Goal: Task Accomplishment & Management: Use online tool/utility

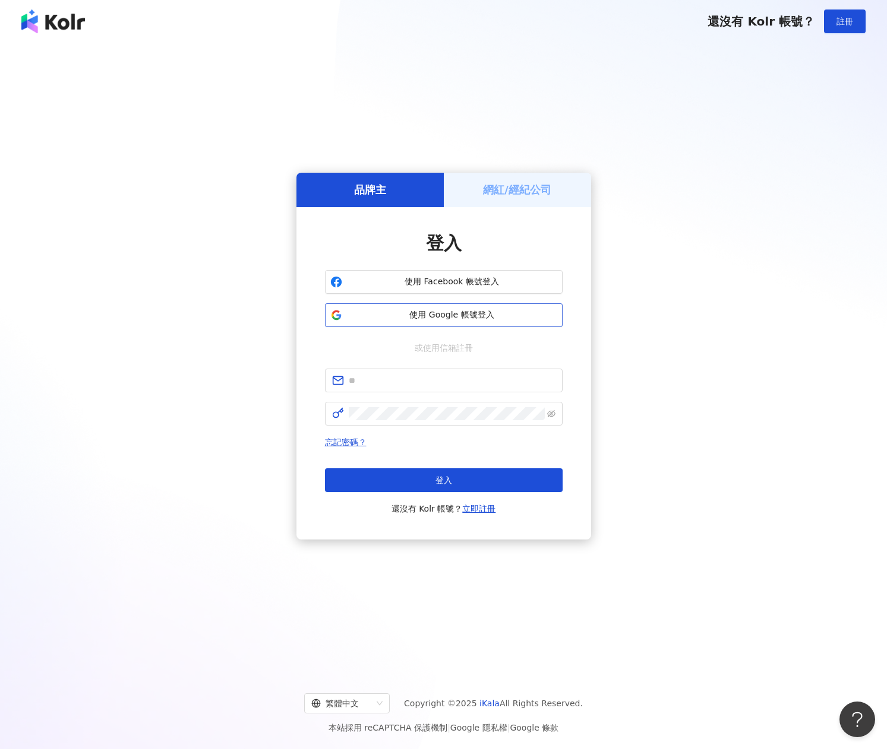
click at [428, 317] on span "使用 Google 帳號登入" at bounding box center [452, 315] width 210 height 12
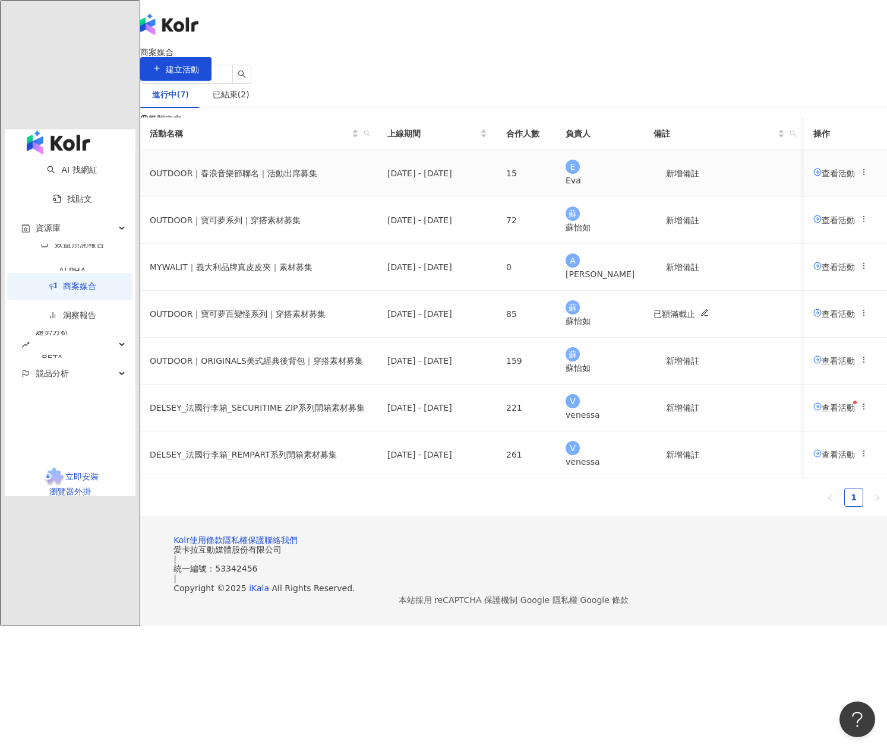
click at [813, 178] on span "查看活動" at bounding box center [834, 173] width 42 height 10
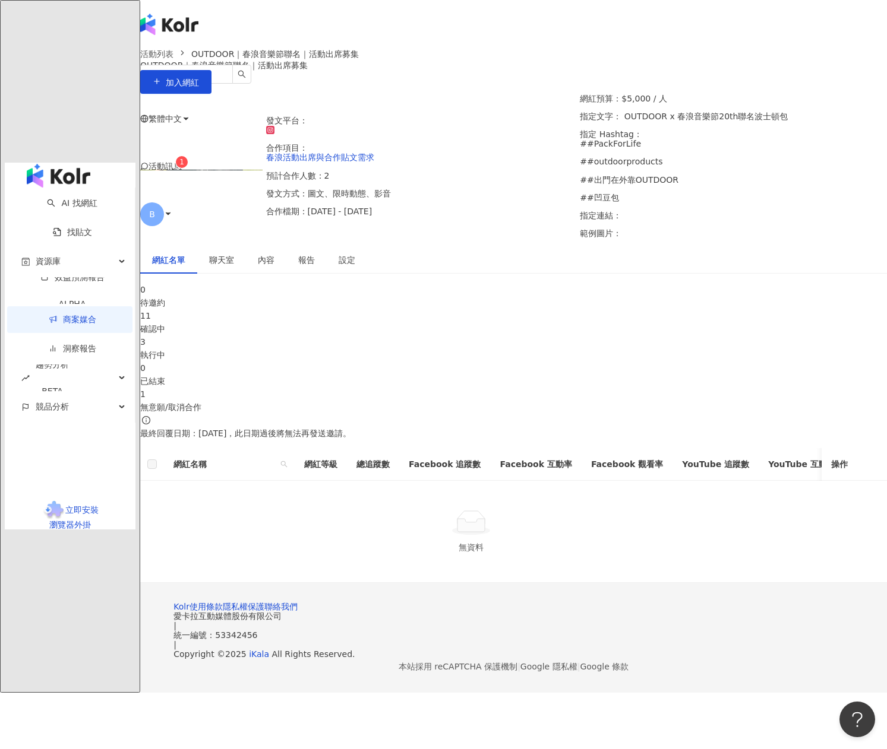
click at [479, 349] on div "執行中" at bounding box center [513, 355] width 747 height 13
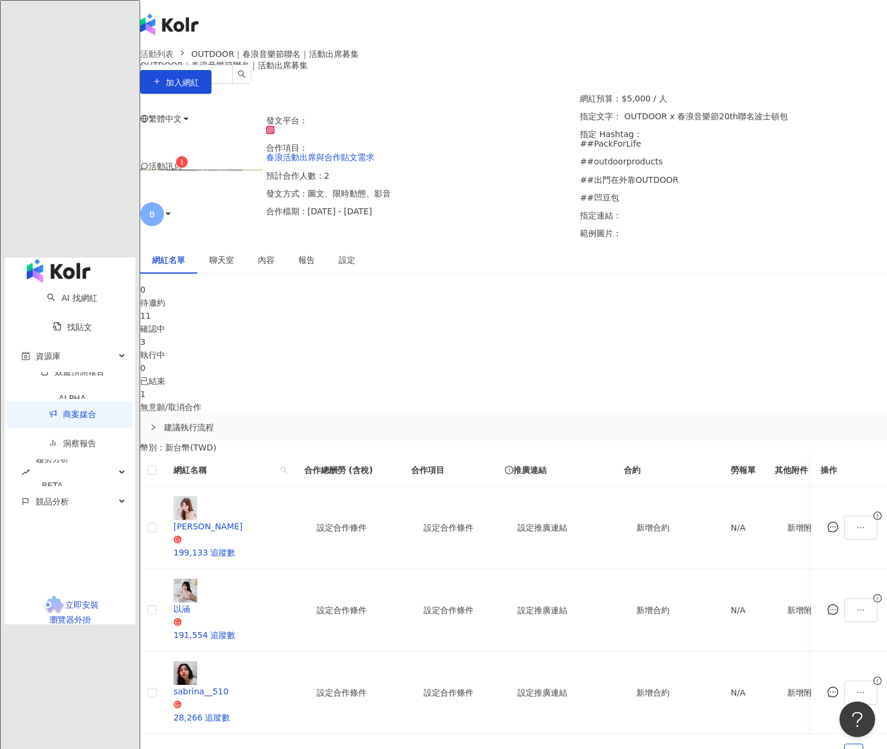
click at [340, 336] on div "確認中" at bounding box center [513, 328] width 747 height 13
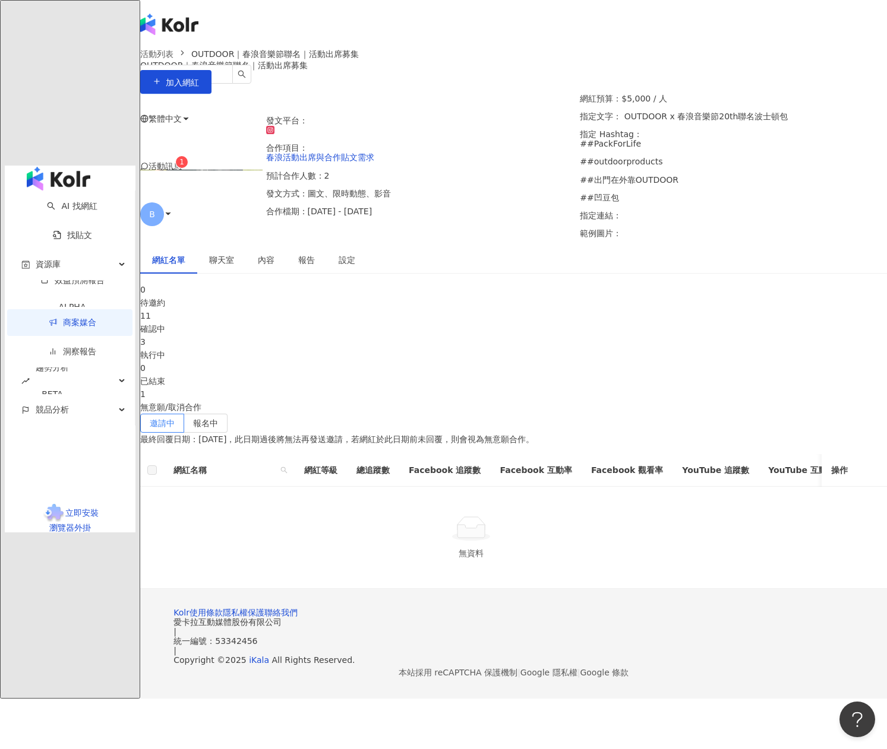
scroll to position [55, 0]
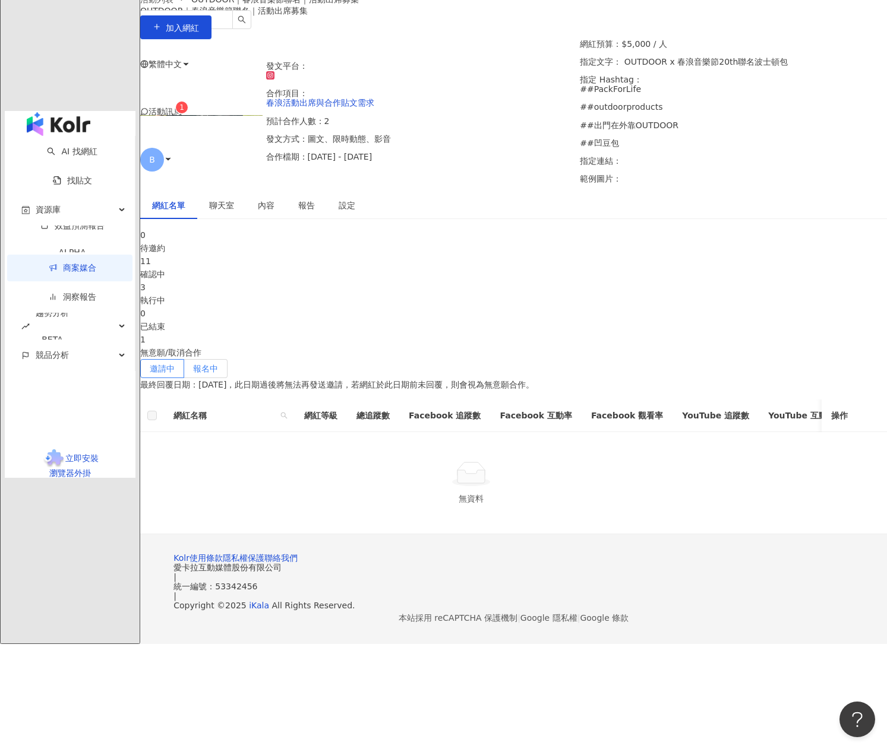
click at [227, 359] on label "報名中" at bounding box center [205, 368] width 43 height 19
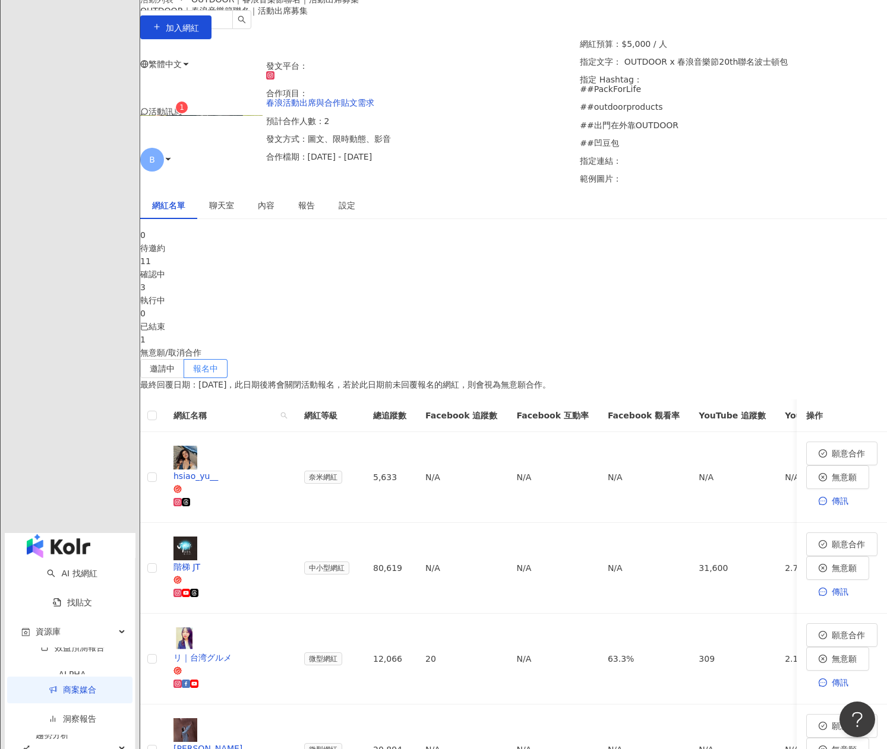
scroll to position [114, 0]
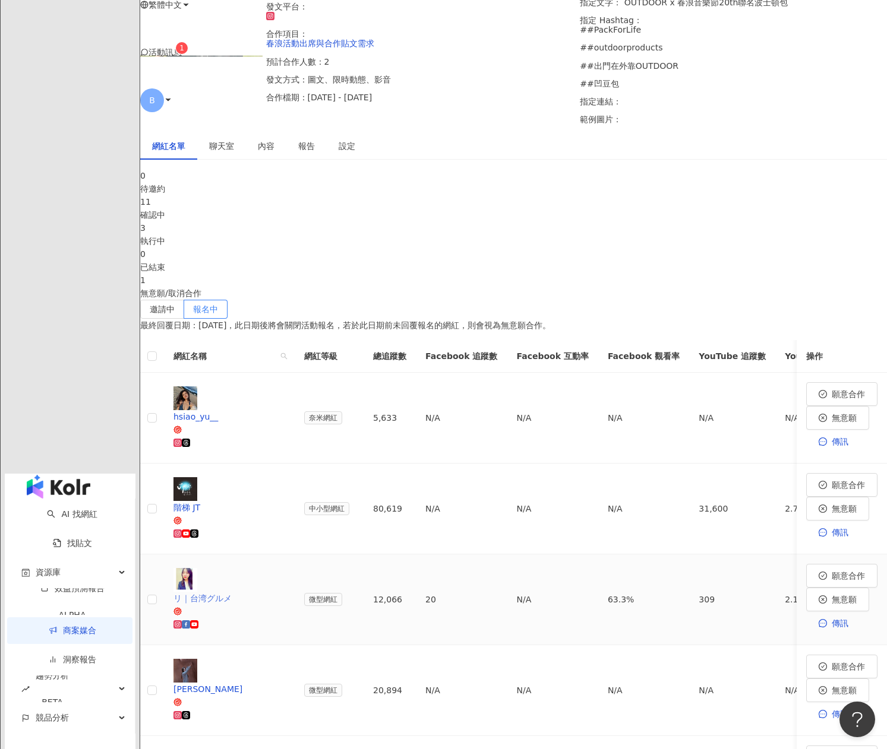
click at [285, 618] on div at bounding box center [229, 624] width 112 height 13
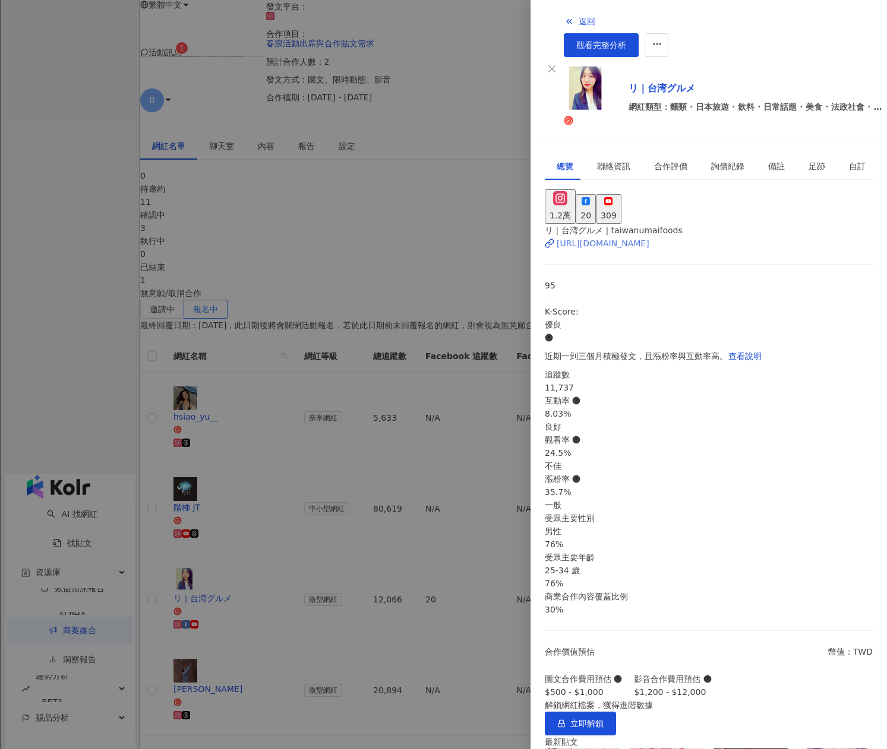
click at [616, 237] on div "[URL][DOMAIN_NAME]" at bounding box center [602, 243] width 93 height 13
click at [327, 460] on div at bounding box center [443, 374] width 887 height 749
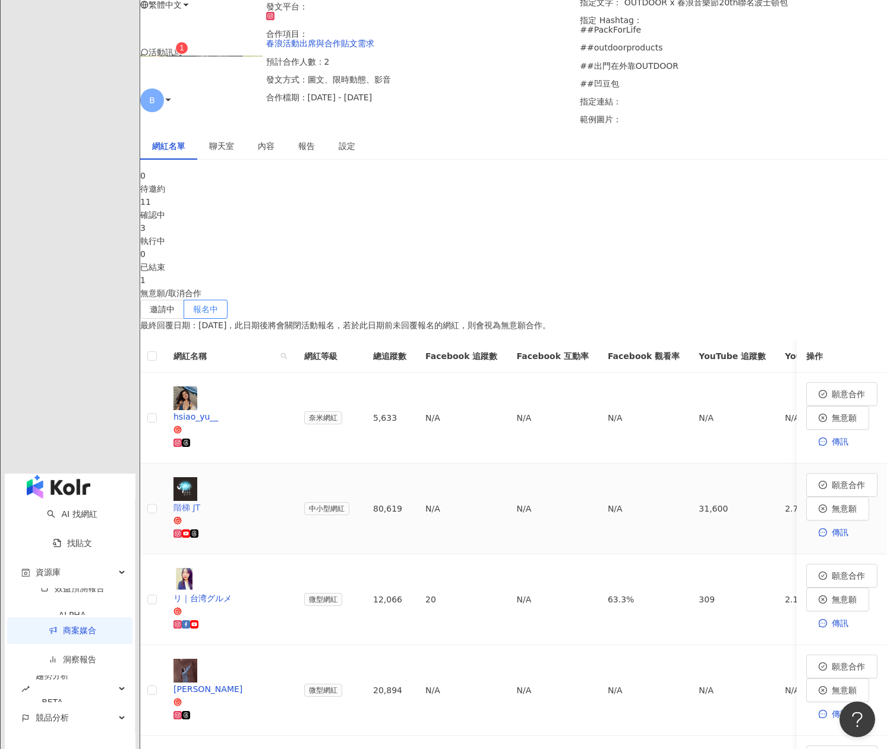
click at [257, 501] on div "階梯 JT" at bounding box center [229, 507] width 112 height 13
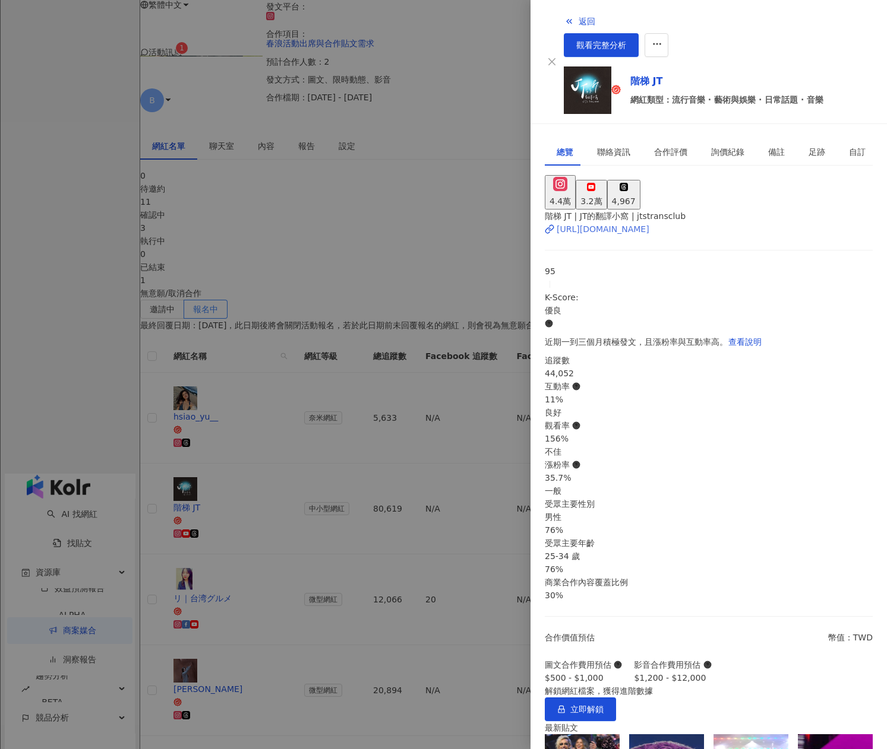
click at [644, 223] on div "[URL][DOMAIN_NAME]" at bounding box center [602, 229] width 93 height 13
click at [640, 180] on button "4,967" at bounding box center [623, 195] width 33 height 30
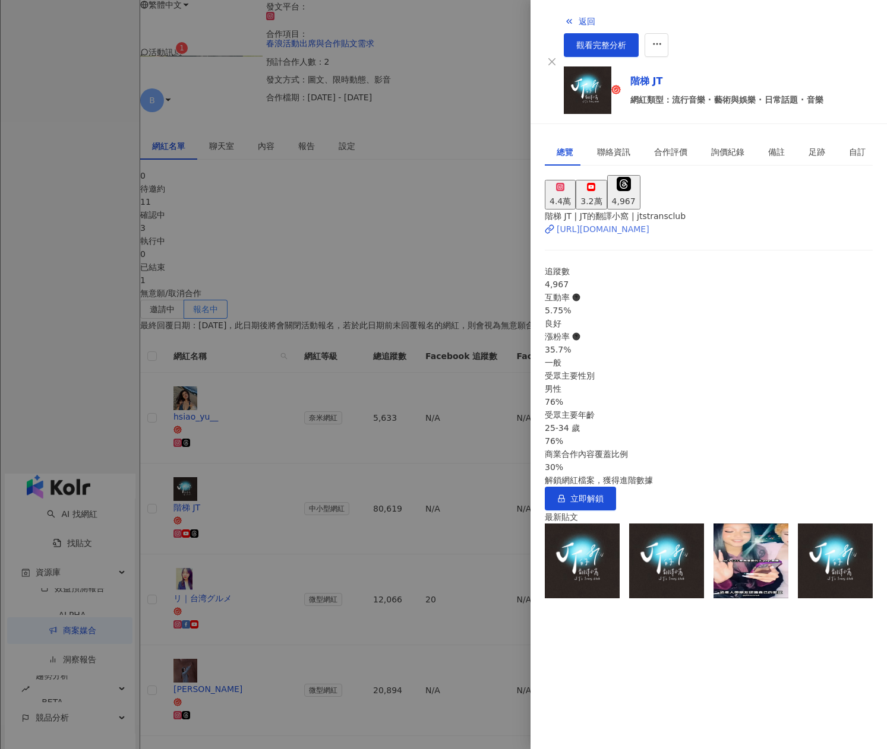
click at [649, 223] on div "[URL][DOMAIN_NAME]" at bounding box center [602, 229] width 93 height 13
click at [346, 310] on div at bounding box center [443, 374] width 887 height 749
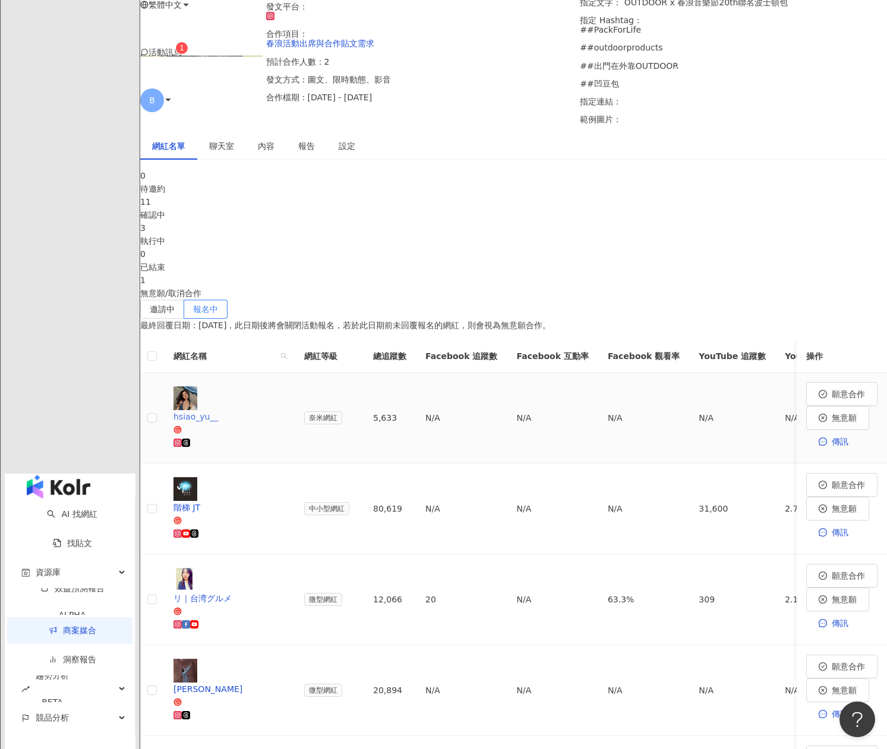
click at [285, 410] on span "hsiao_yu__" at bounding box center [229, 422] width 112 height 24
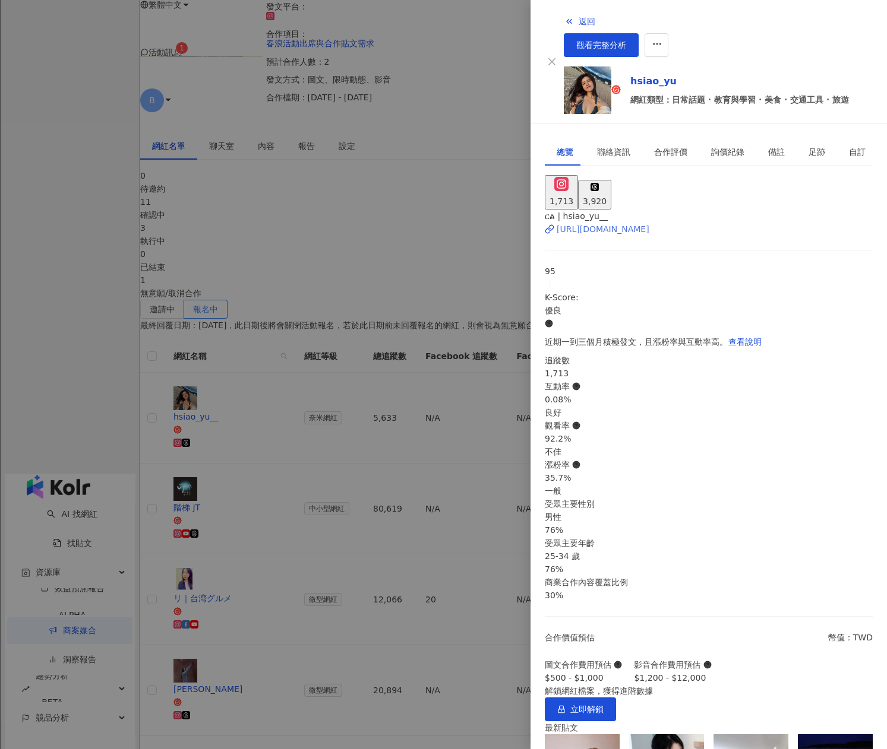
click at [638, 223] on div "[URL][DOMAIN_NAME]" at bounding box center [602, 229] width 93 height 13
click at [606, 195] on div "3,920" at bounding box center [595, 201] width 24 height 13
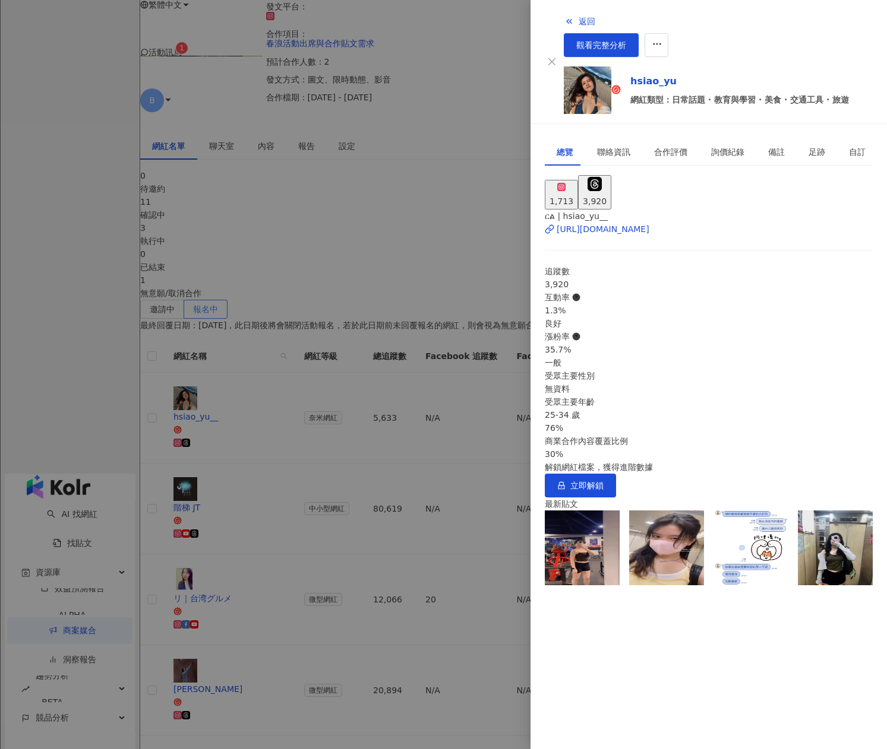
click at [349, 325] on div at bounding box center [443, 374] width 887 height 749
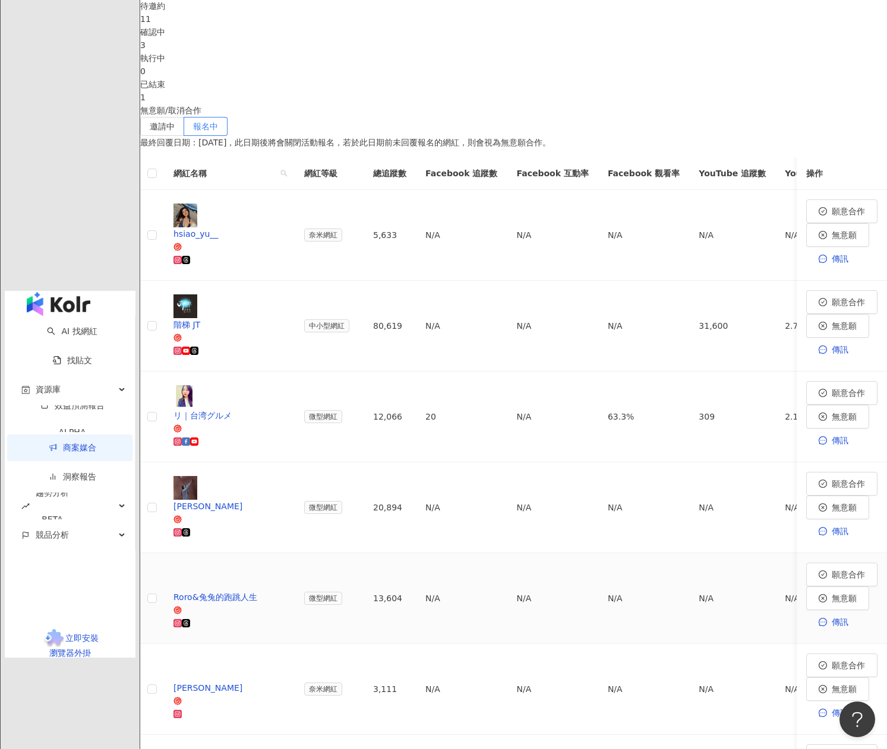
scroll to position [0, 0]
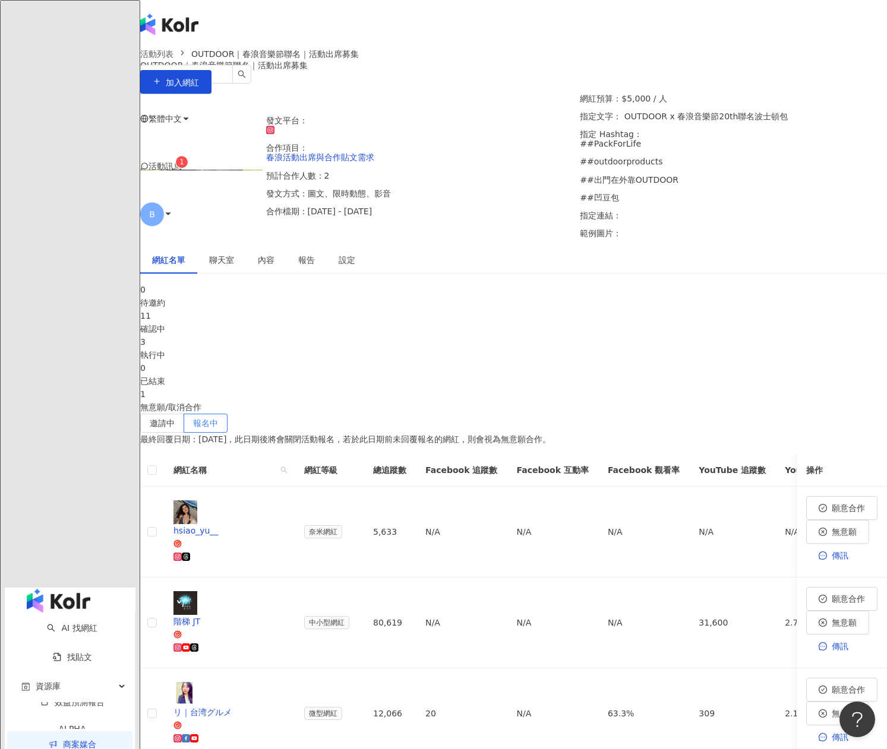
click at [473, 336] on div "3" at bounding box center [513, 342] width 747 height 13
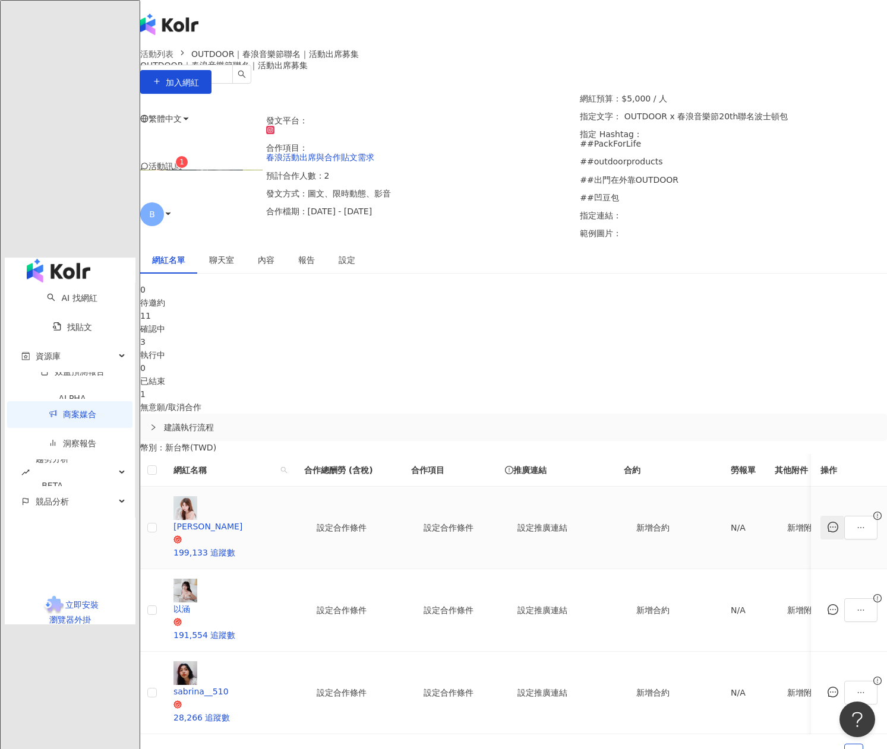
click at [827, 522] on icon "message" at bounding box center [832, 527] width 11 height 11
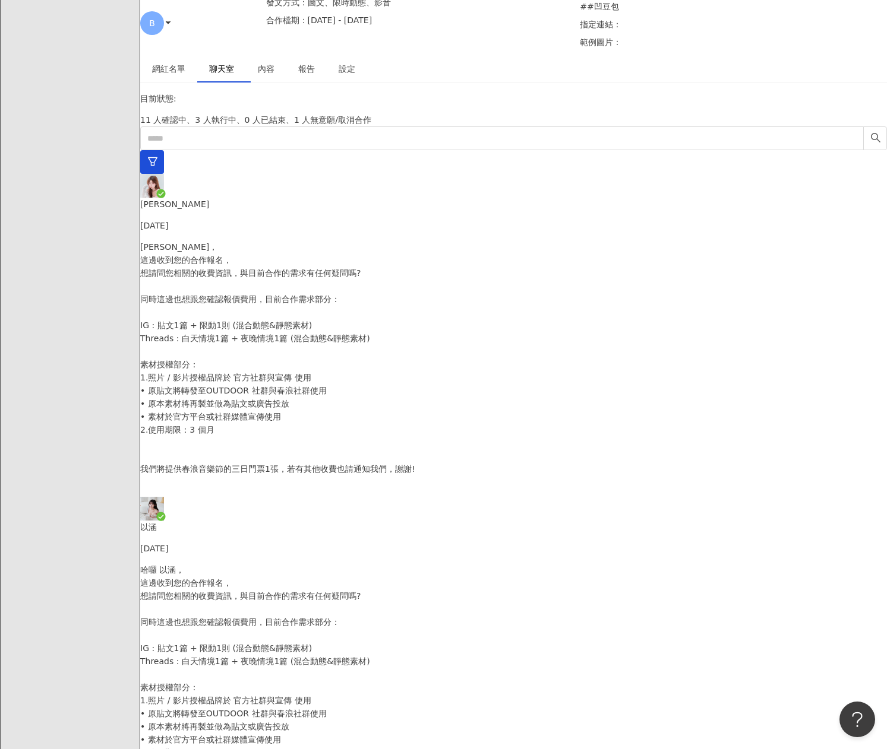
scroll to position [72, 0]
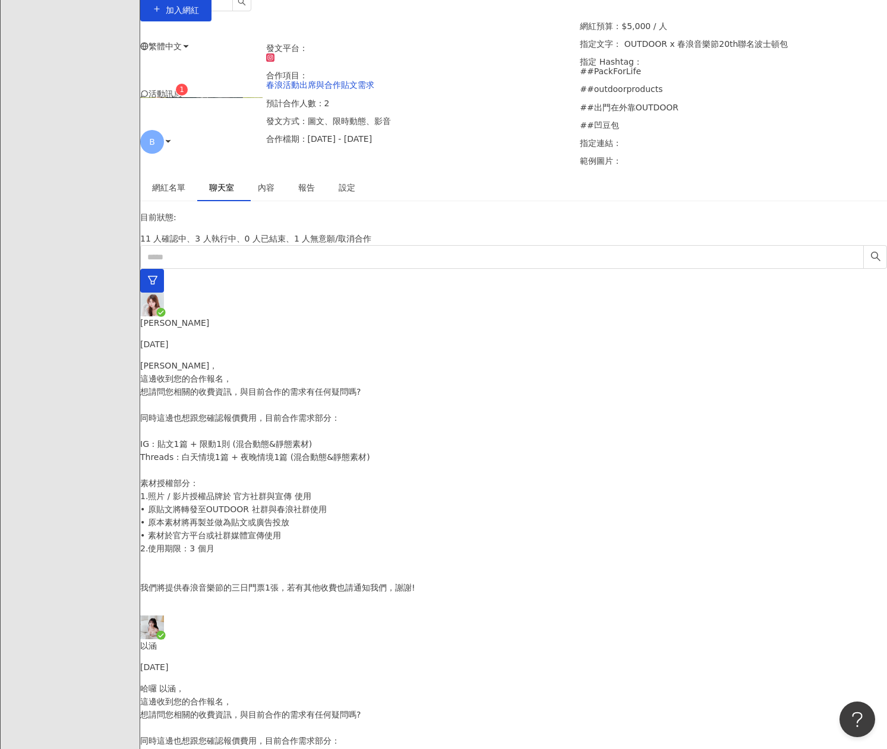
click at [271, 640] on div "以涵 [DATE]" at bounding box center [513, 657] width 747 height 34
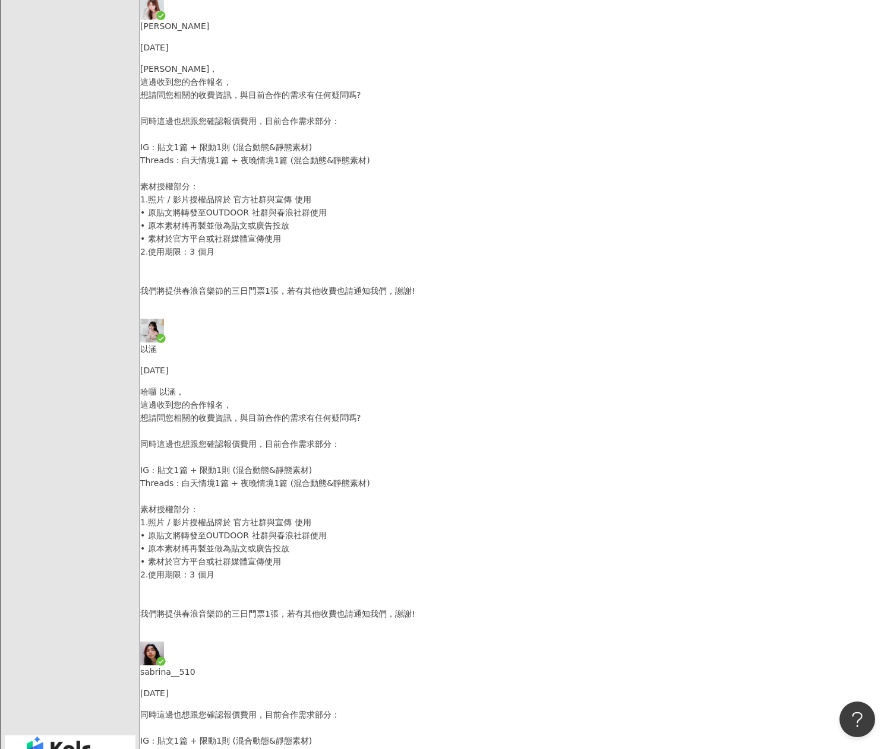
scroll to position [191, 0]
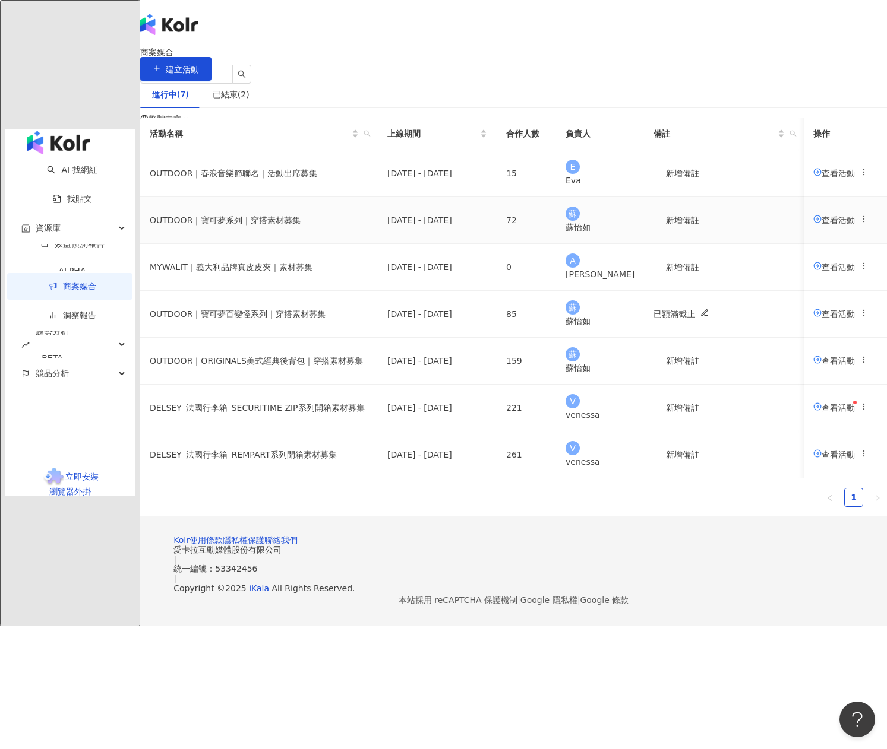
click at [813, 224] on span "查看活動" at bounding box center [834, 220] width 42 height 10
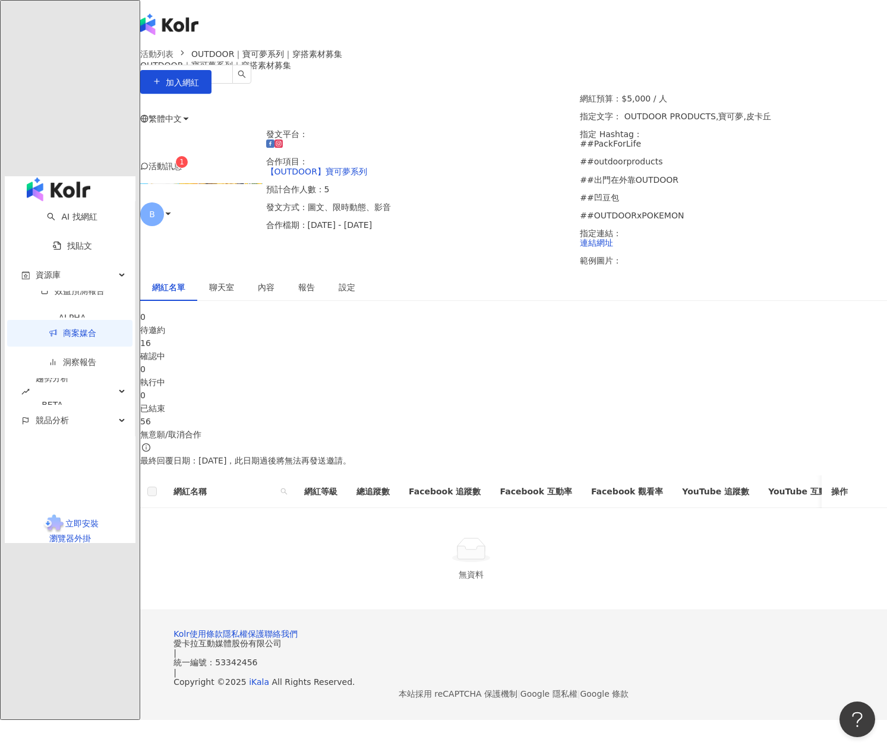
click at [358, 358] on div "確認中" at bounding box center [513, 356] width 747 height 13
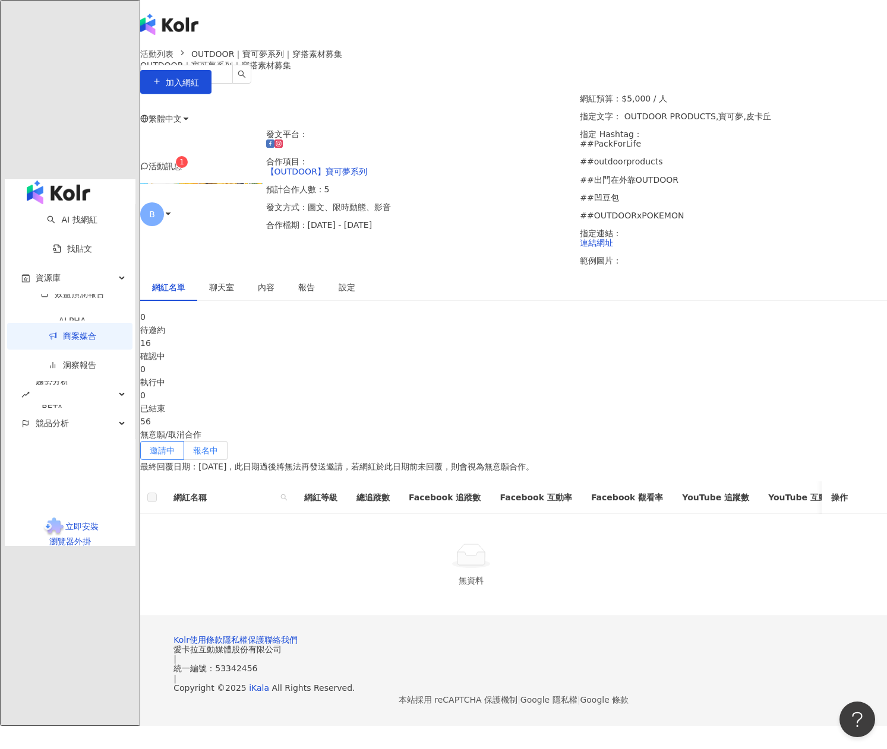
click at [218, 446] on span "報名中" at bounding box center [205, 451] width 25 height 10
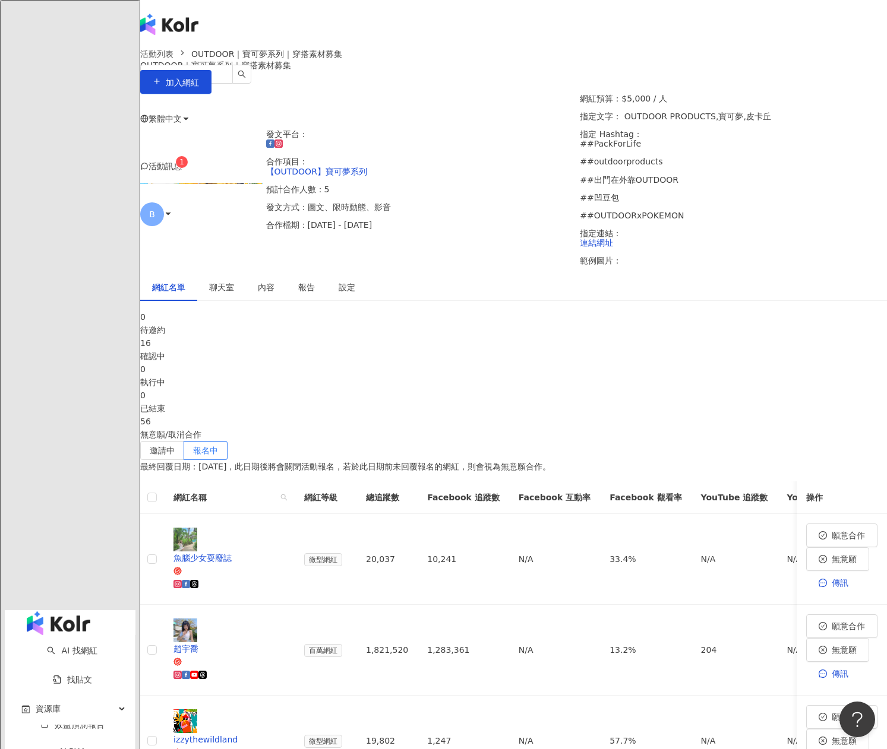
click at [771, 415] on div "56" at bounding box center [513, 421] width 747 height 13
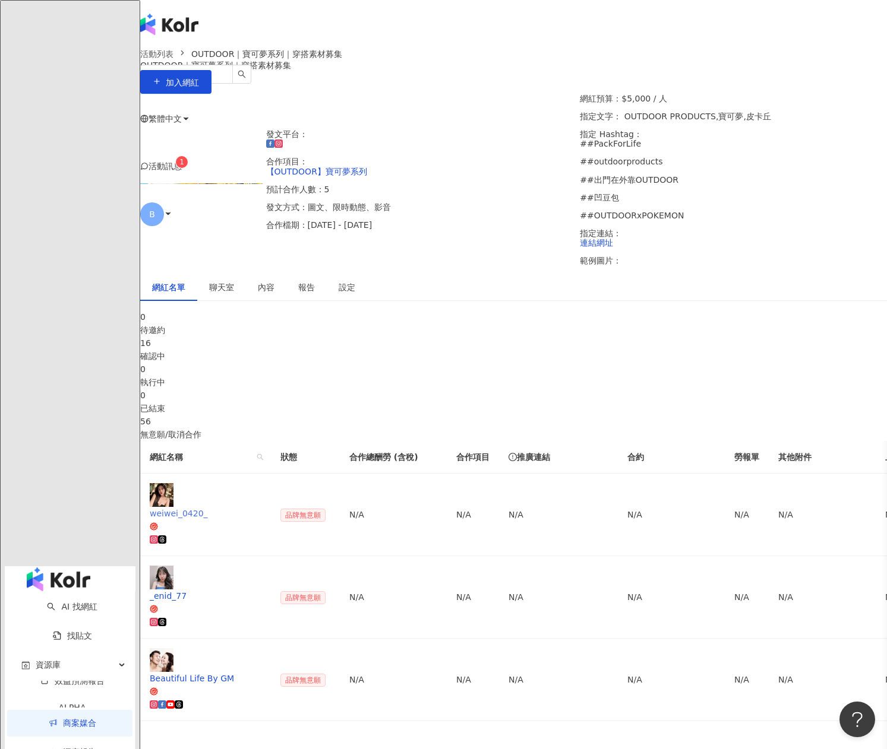
scroll to position [59, 0]
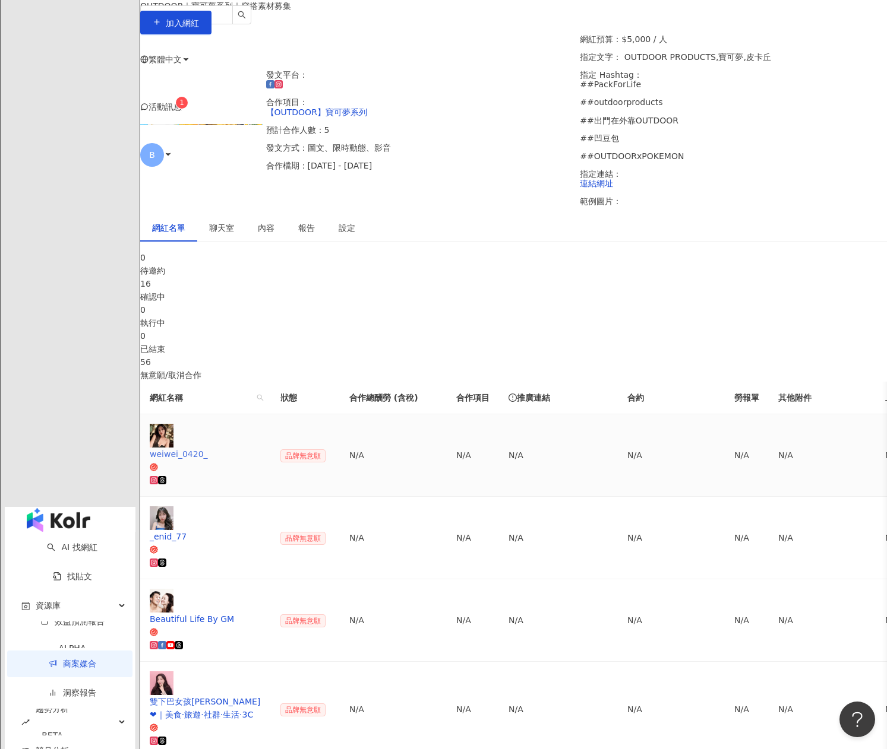
click at [261, 474] on div at bounding box center [206, 480] width 112 height 13
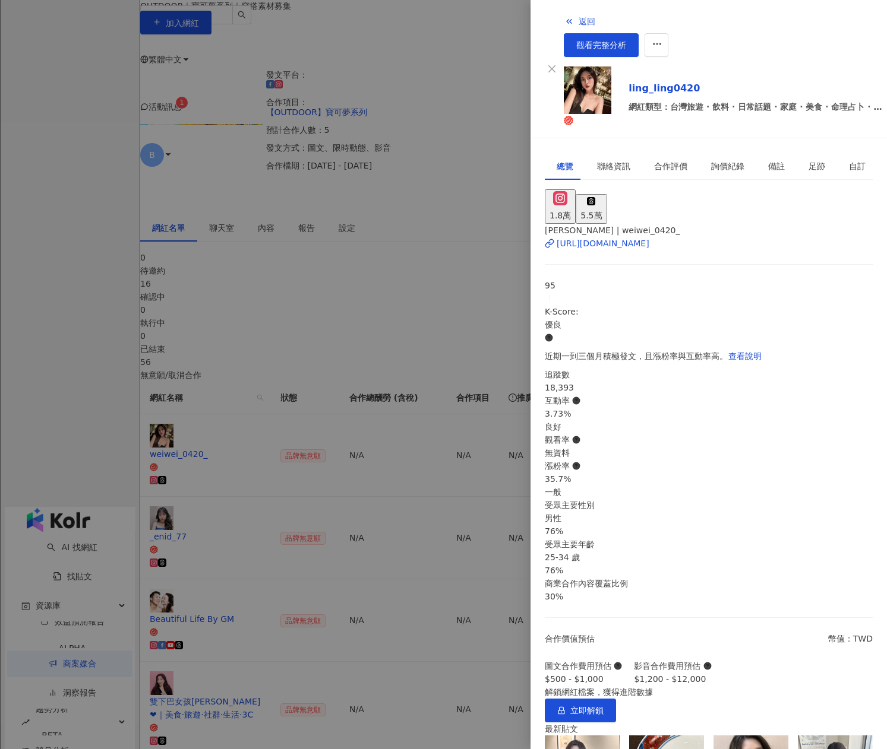
click at [409, 432] on div at bounding box center [443, 374] width 887 height 749
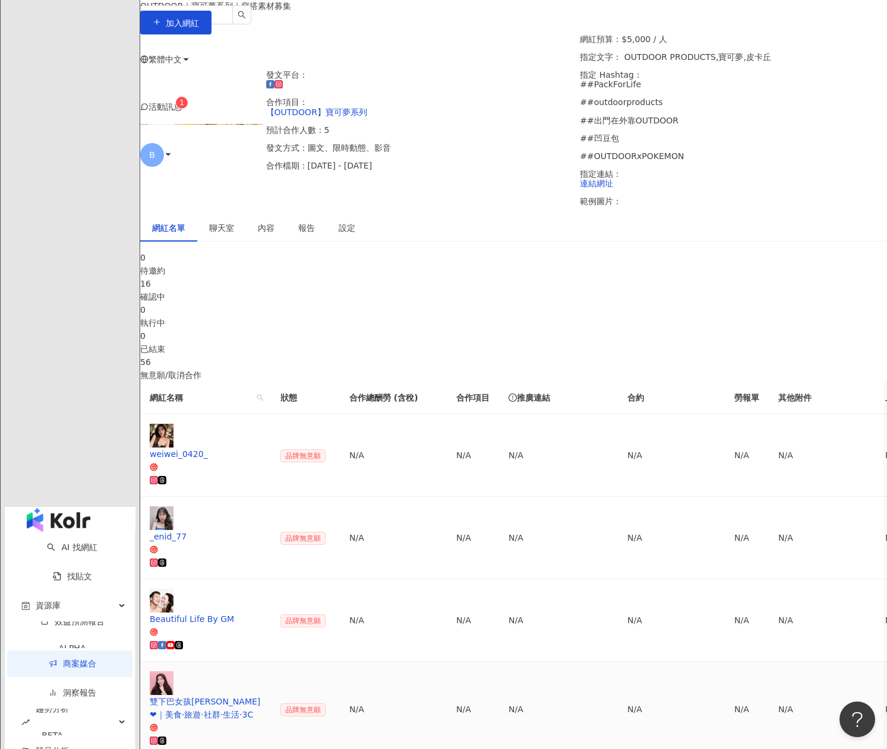
scroll to position [178, 0]
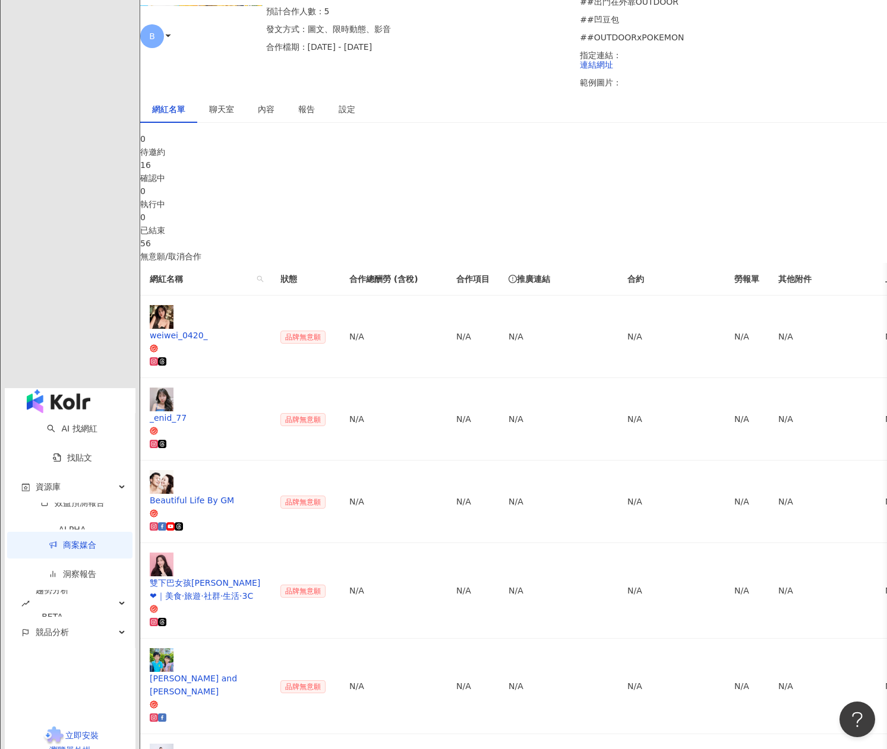
click at [390, 185] on div "確認中" at bounding box center [513, 178] width 747 height 13
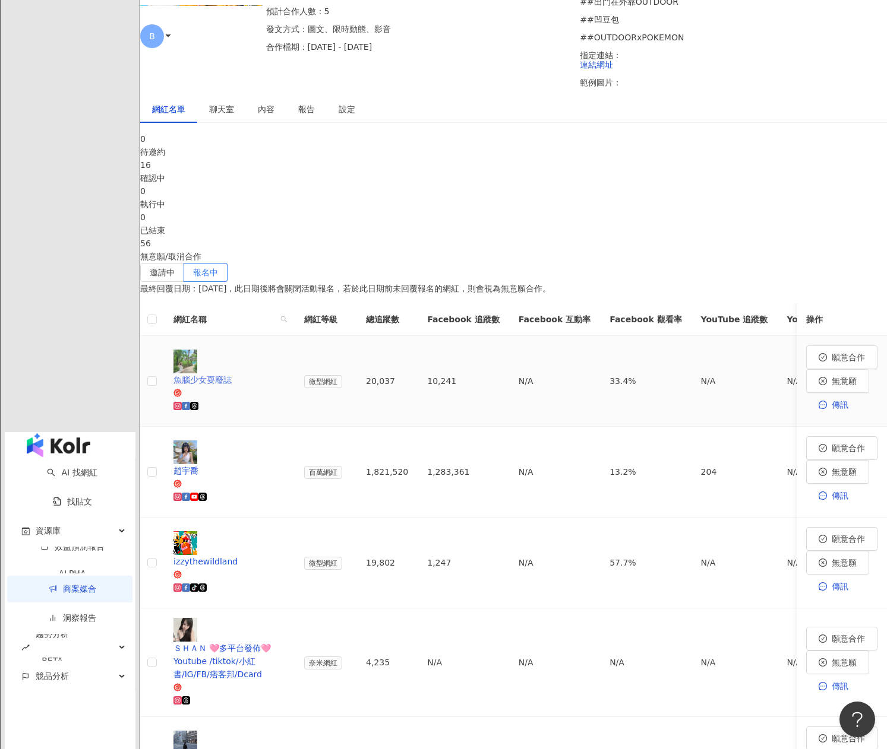
click at [285, 400] on div at bounding box center [229, 406] width 112 height 13
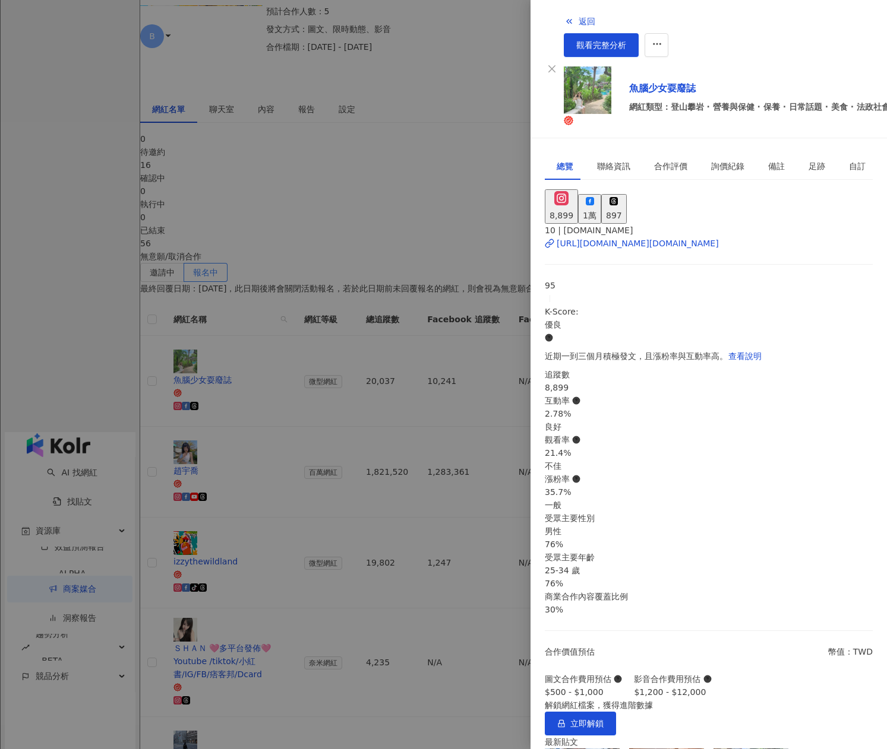
click at [369, 291] on div at bounding box center [443, 374] width 887 height 749
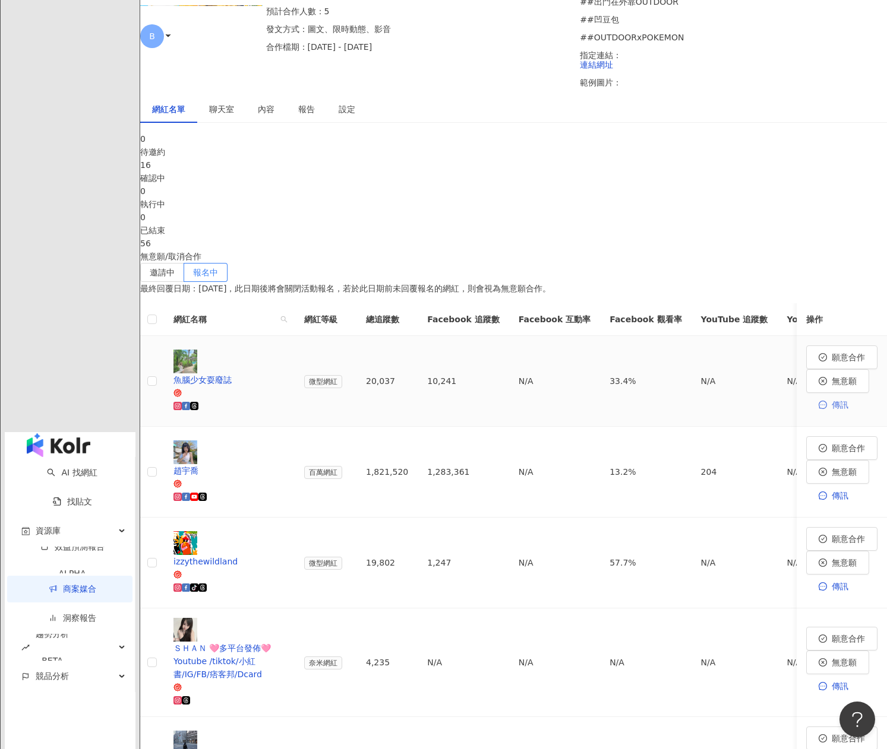
click at [831, 400] on span "傳訊" at bounding box center [839, 405] width 17 height 10
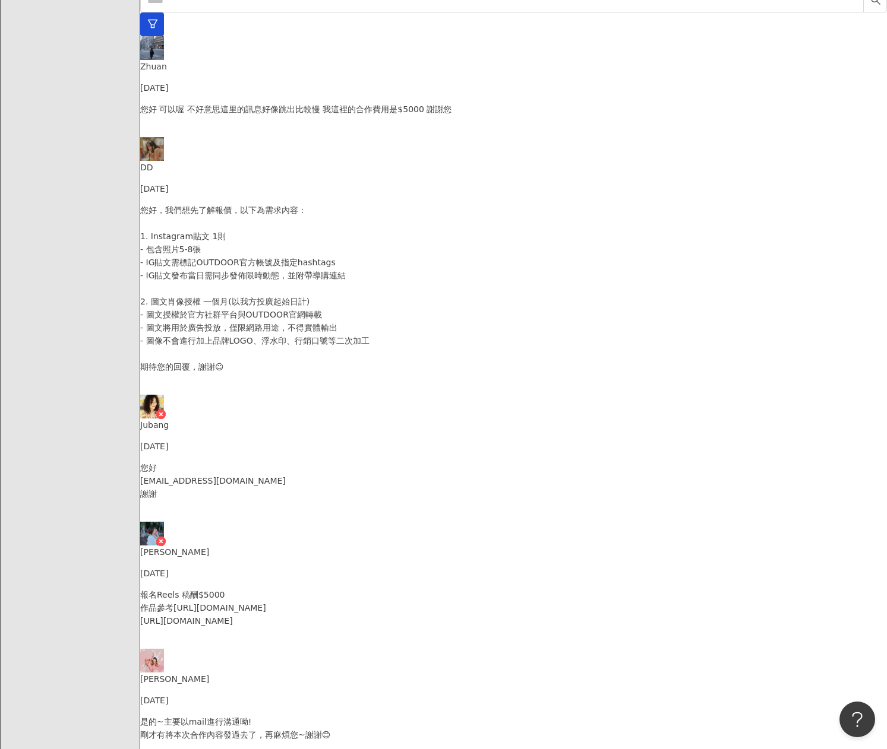
scroll to position [178, 0]
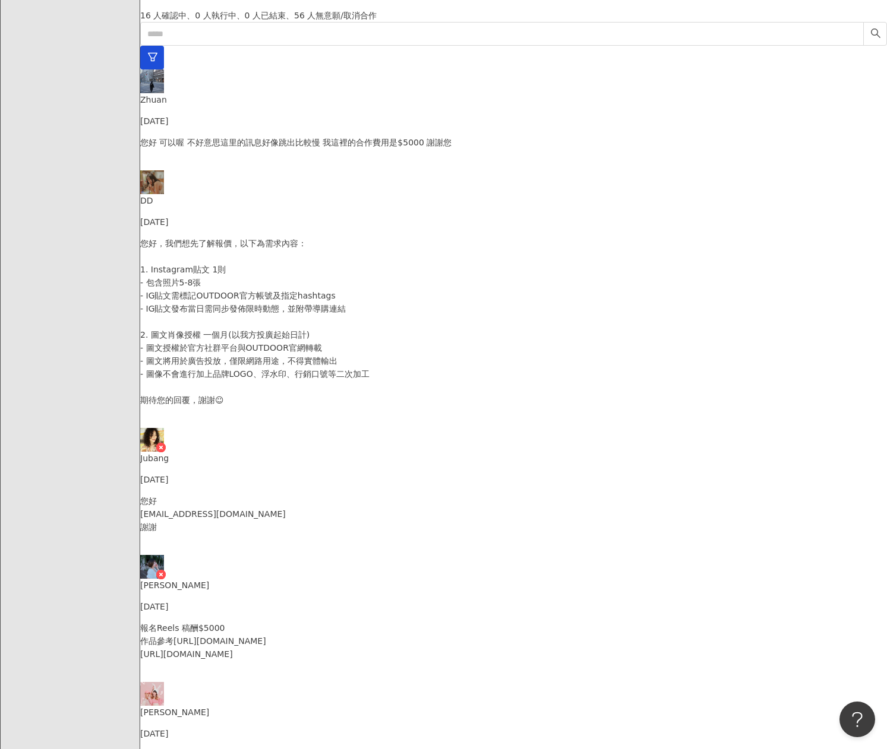
scroll to position [204, 0]
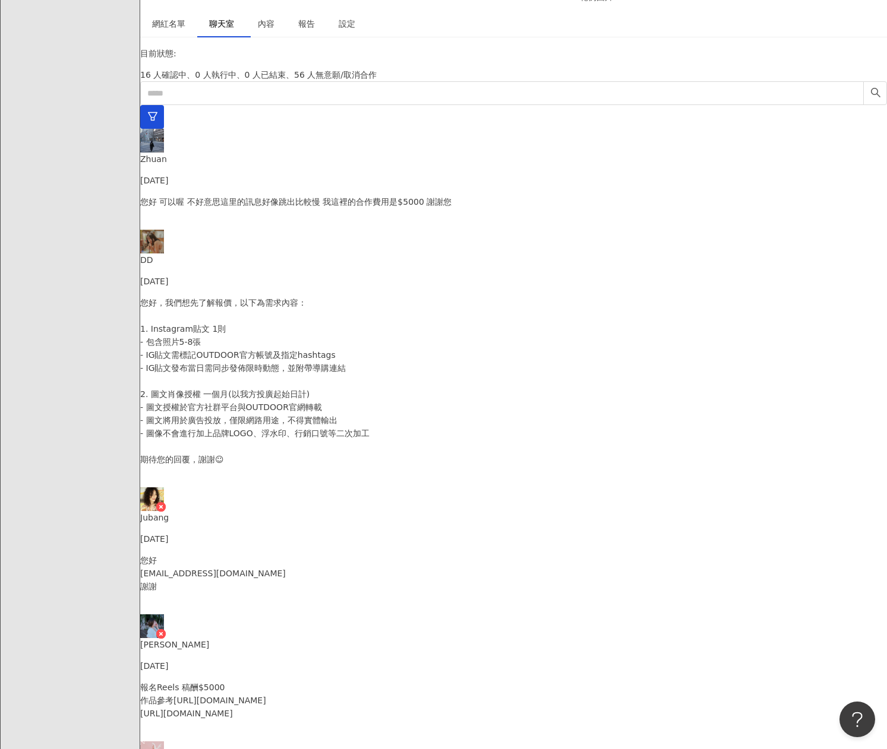
scroll to position [145, 0]
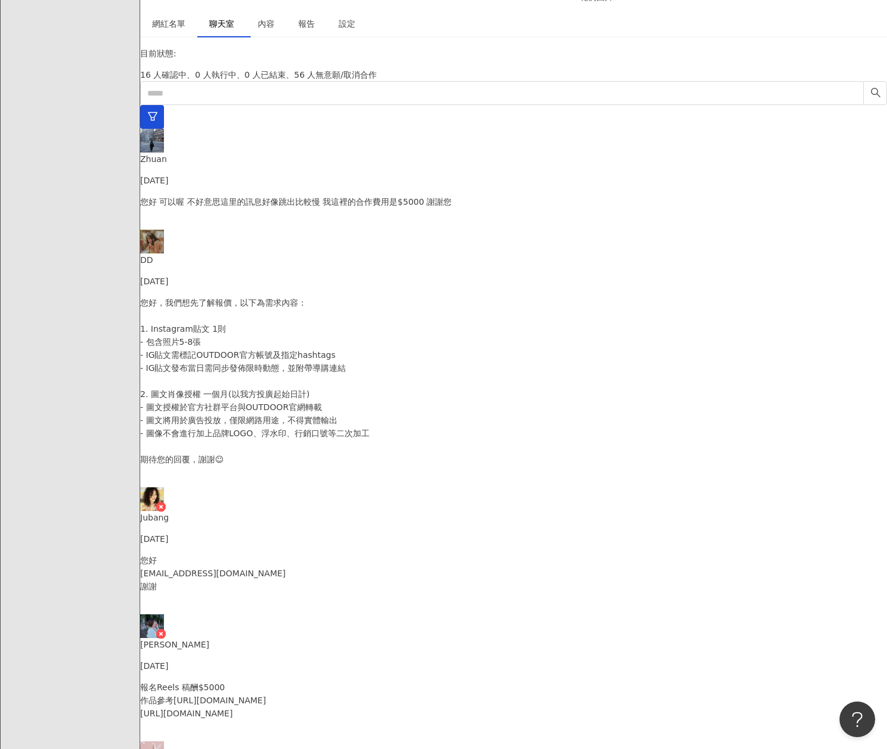
scroll to position [204, 0]
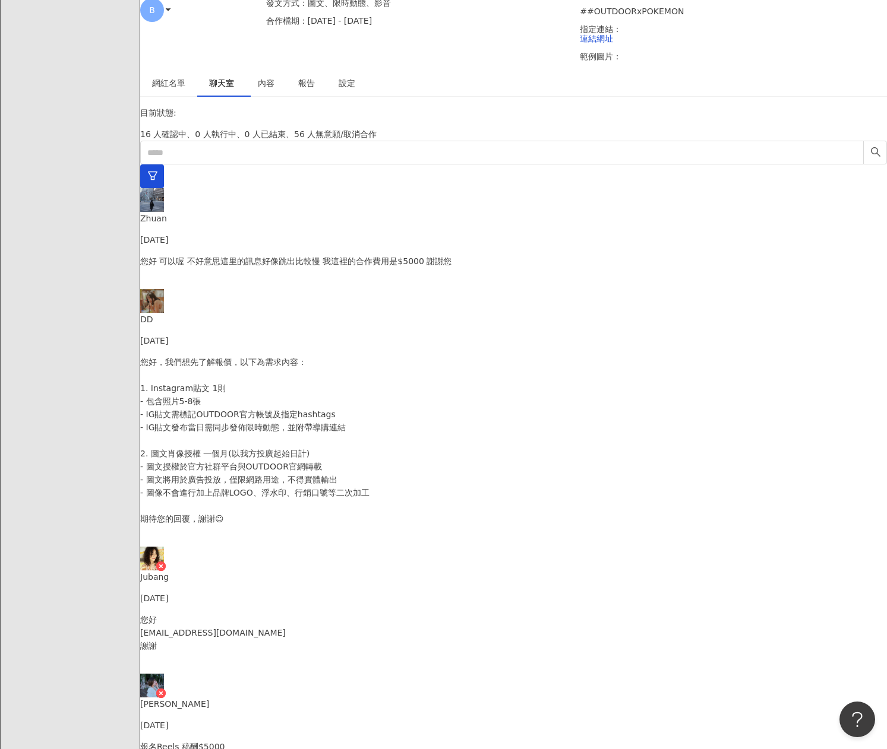
click at [274, 613] on p "您好 [EMAIL_ADDRESS][DOMAIN_NAME] 謝謝" at bounding box center [513, 632] width 747 height 39
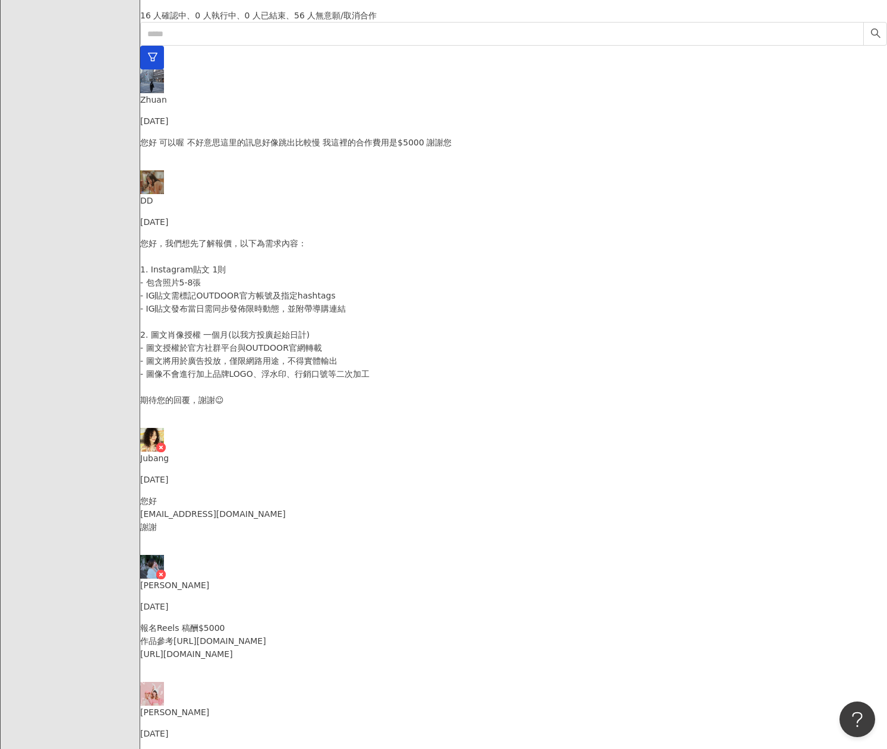
scroll to position [145, 0]
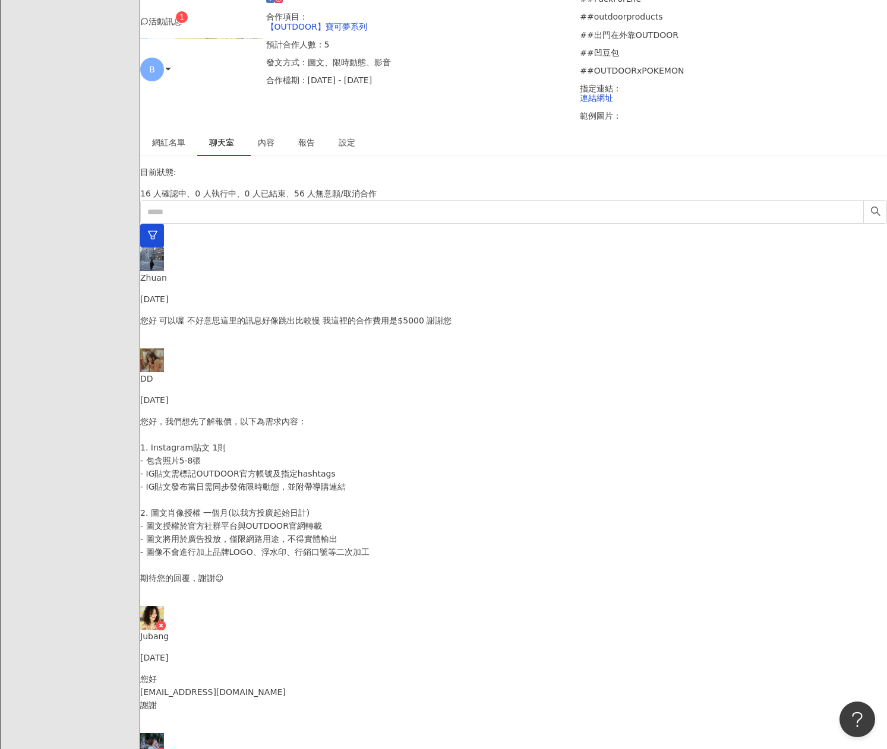
click at [265, 415] on p "您好，我們想先了解報價，以下為需求內容： 1. Instagram貼文 1則 - 包含照片5-8張 - IG貼文需標記OUTDOOR官方帳號及指定hashta…" at bounding box center [513, 500] width 747 height 170
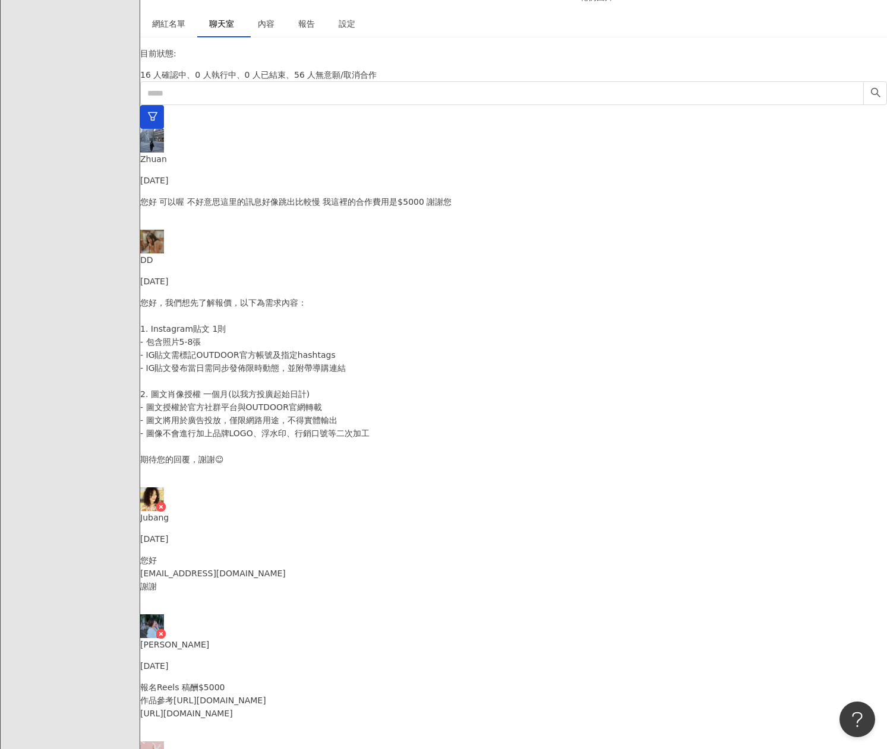
scroll to position [204, 0]
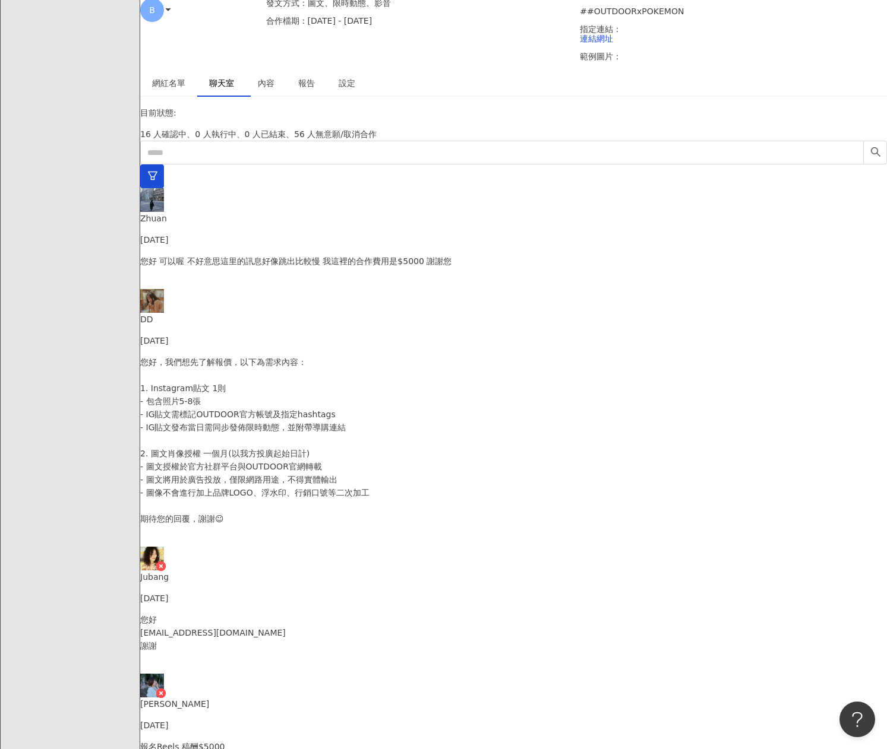
click at [257, 255] on p "您好 可以喔 不好意思這里的訊息好像跳出比較慢 我這裡的合作費用是$5000 謝謝您" at bounding box center [513, 261] width 747 height 13
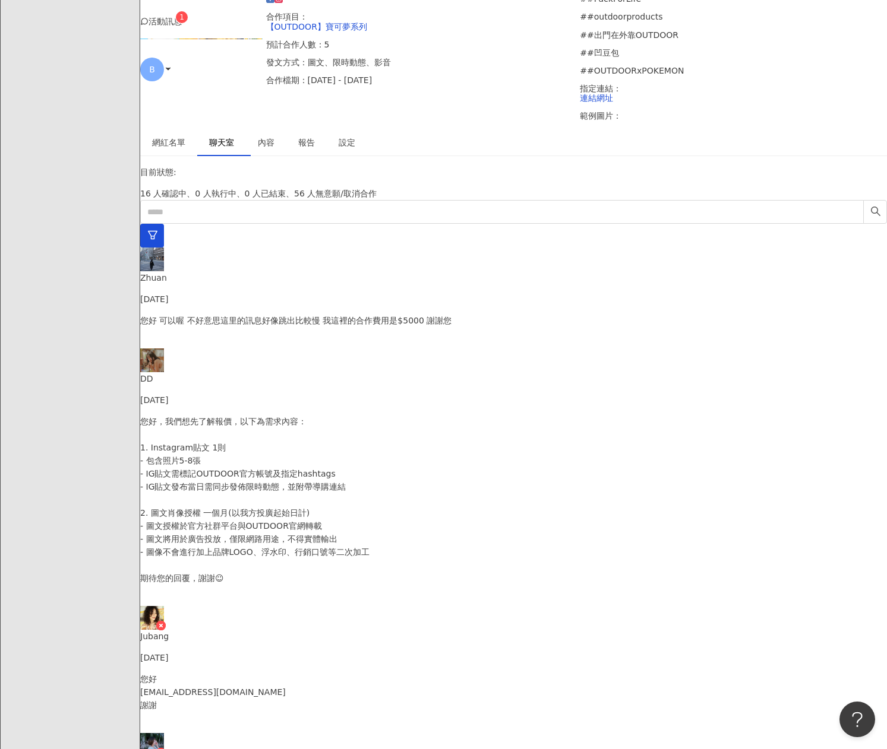
scroll to position [26, 0]
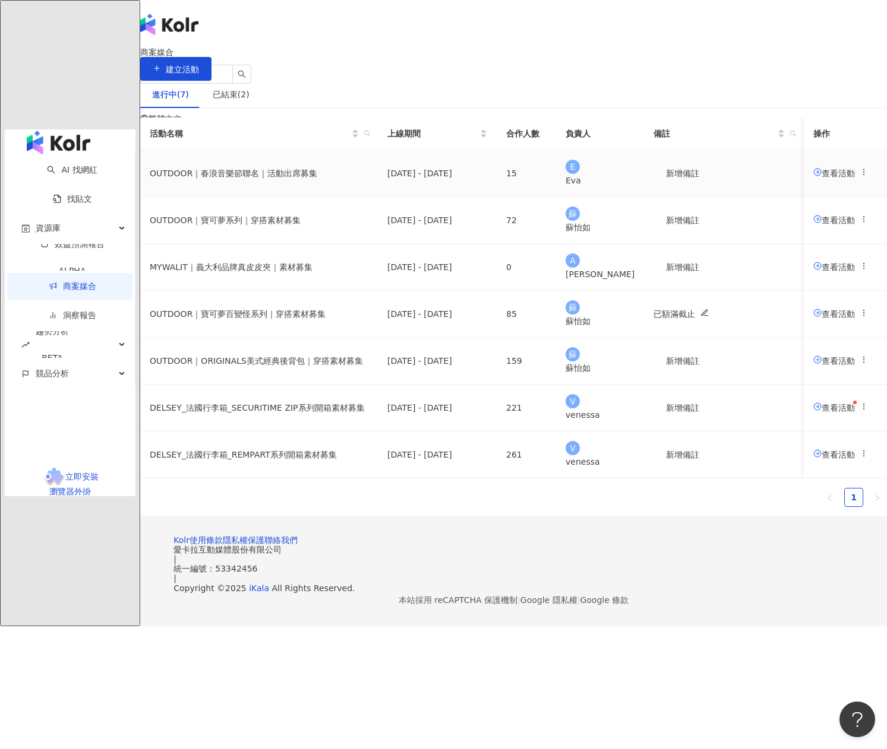
click at [378, 197] on td "OUTDOOR｜春浪音樂節聯名｜活動出席募集" at bounding box center [259, 173] width 238 height 47
click at [813, 178] on span "查看活動" at bounding box center [834, 173] width 42 height 10
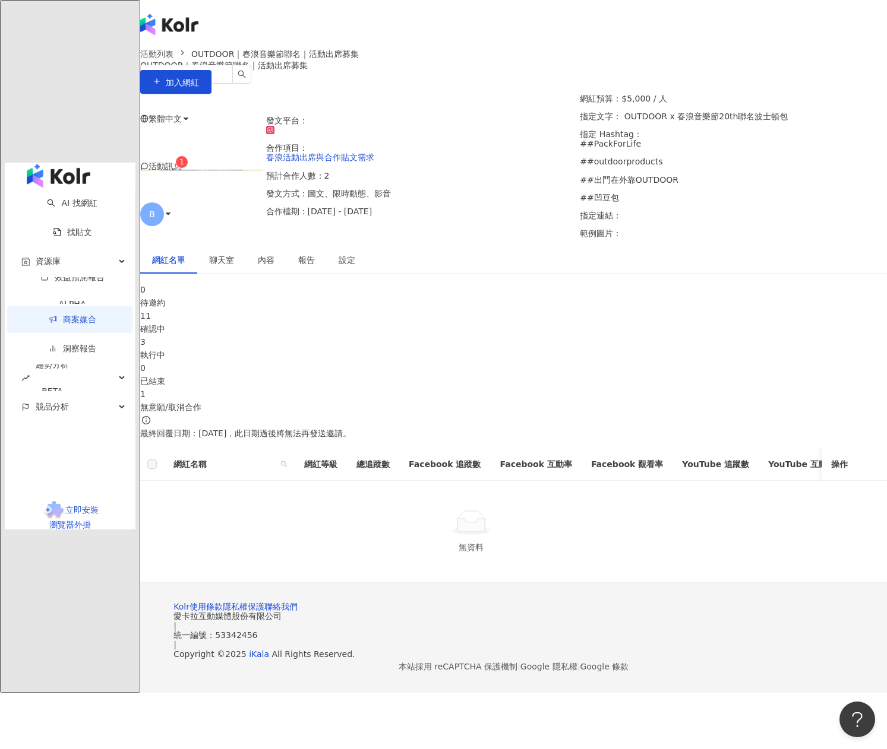
click at [387, 309] on div "11 確認中" at bounding box center [513, 322] width 747 height 26
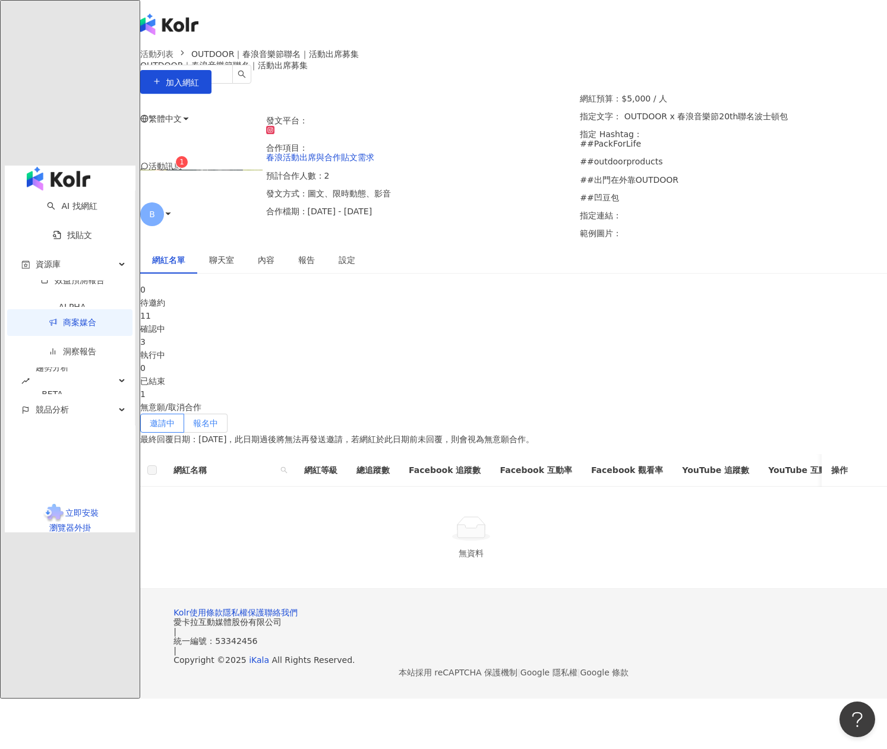
click at [227, 414] on label "報名中" at bounding box center [205, 423] width 43 height 19
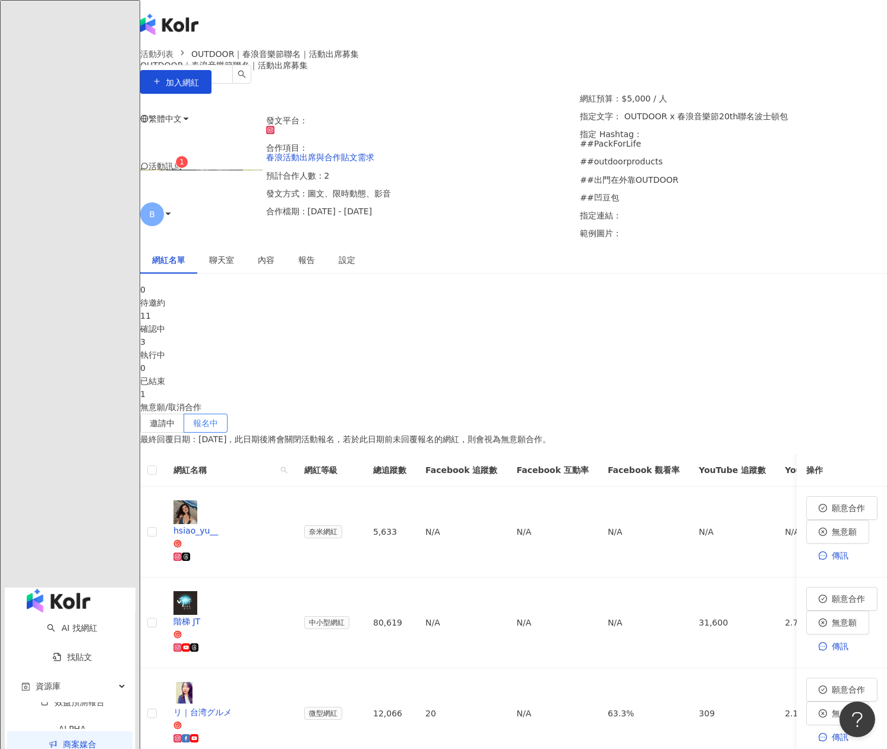
drag, startPoint x: 399, startPoint y: 36, endPoint x: 393, endPoint y: 23, distance: 14.4
click at [399, 36] on div "繁體中文 活動訊息 1 B" at bounding box center [513, 119] width 747 height 238
